Goal: Task Accomplishment & Management: Complete application form

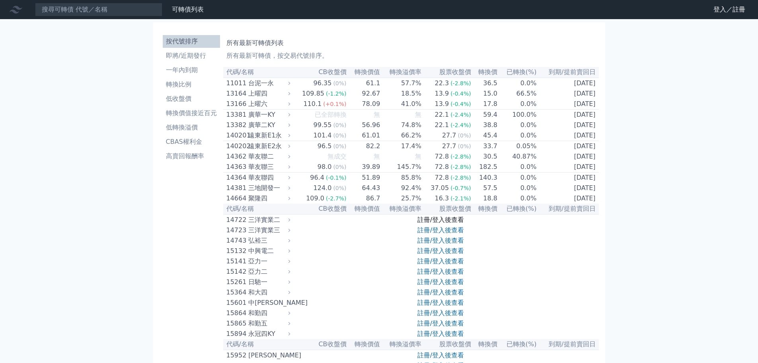
click at [435, 223] on link "註冊/登入後查看" at bounding box center [440, 220] width 47 height 8
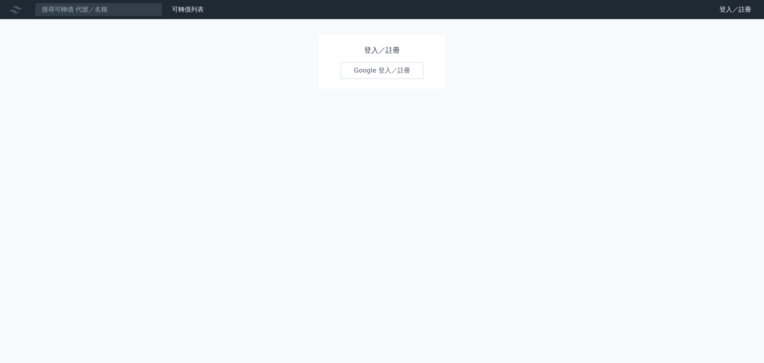
click at [403, 75] on link "Google 登入／註冊" at bounding box center [382, 70] width 83 height 17
click at [391, 68] on link "Google 登入／註冊" at bounding box center [382, 70] width 83 height 17
